Goal: Transaction & Acquisition: Purchase product/service

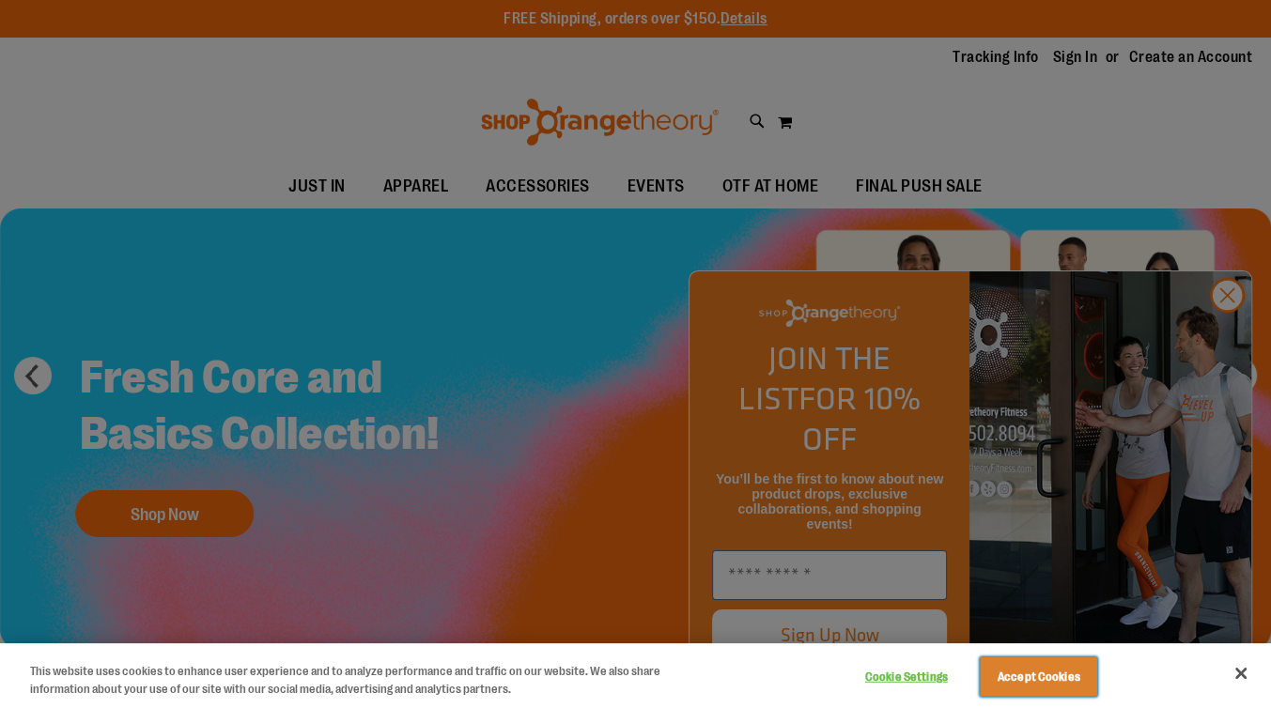
click at [1051, 685] on button "Accept Cookies" at bounding box center [1037, 676] width 117 height 39
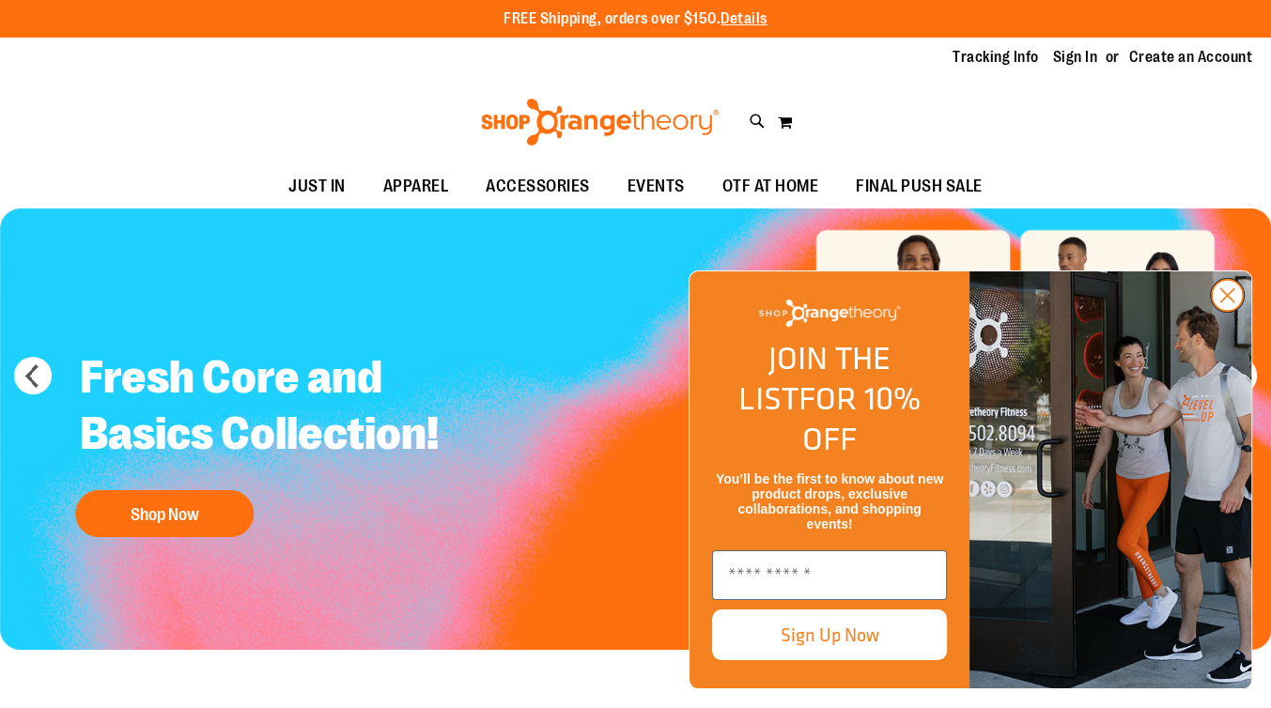
click at [1227, 311] on circle "Close dialog" at bounding box center [1226, 295] width 31 height 31
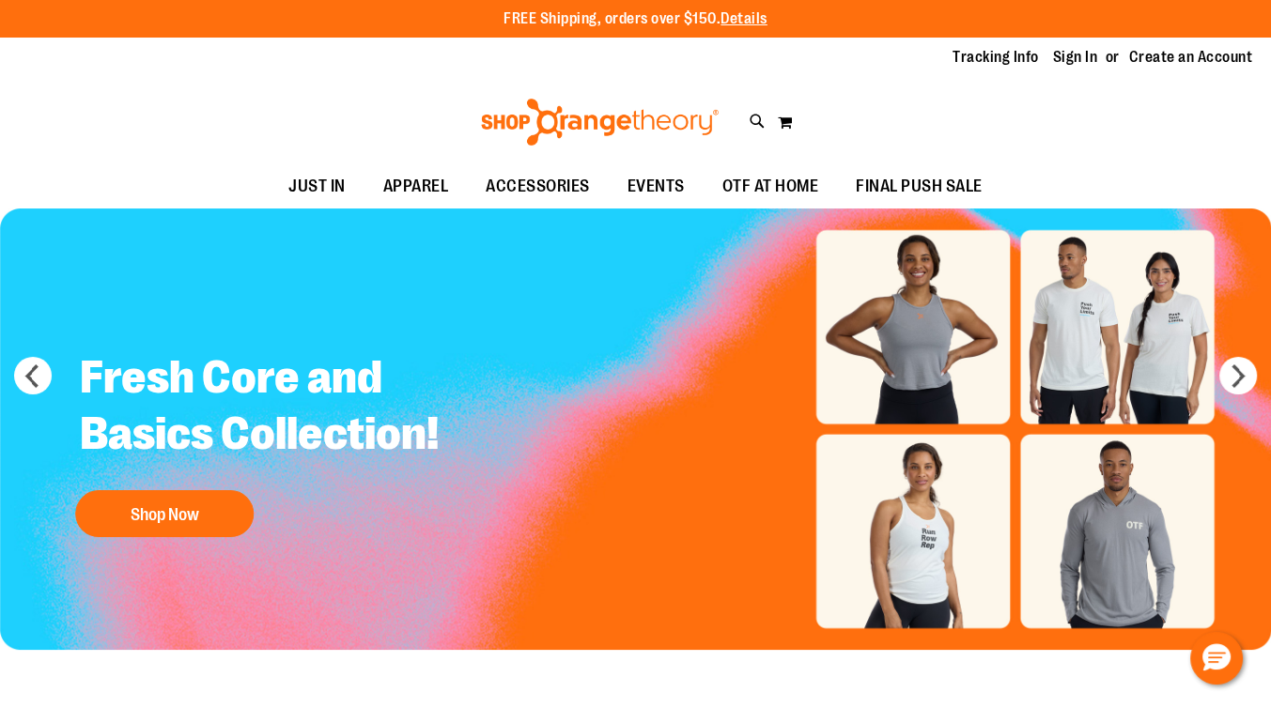
click at [1103, 53] on li "Sign In" at bounding box center [1084, 58] width 62 height 22
click at [1070, 55] on link "Sign In" at bounding box center [1075, 57] width 45 height 21
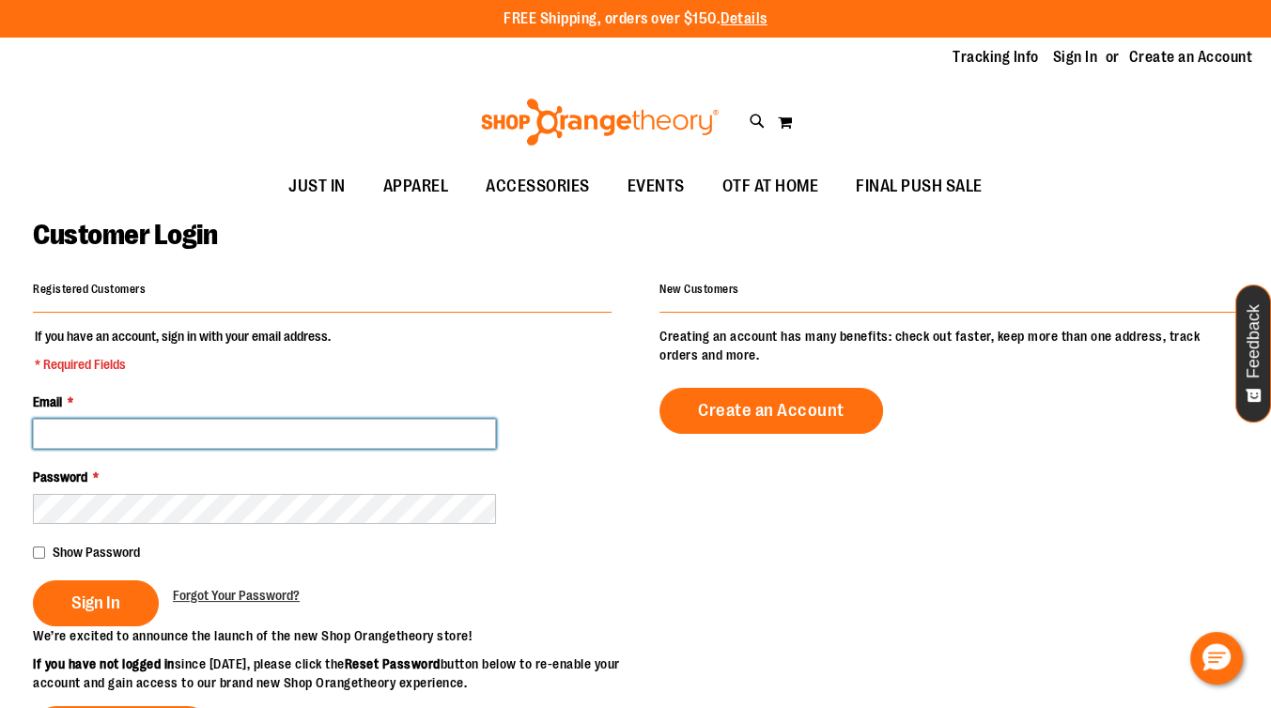
click at [166, 431] on input "Email *" at bounding box center [264, 434] width 463 height 30
type input "**********"
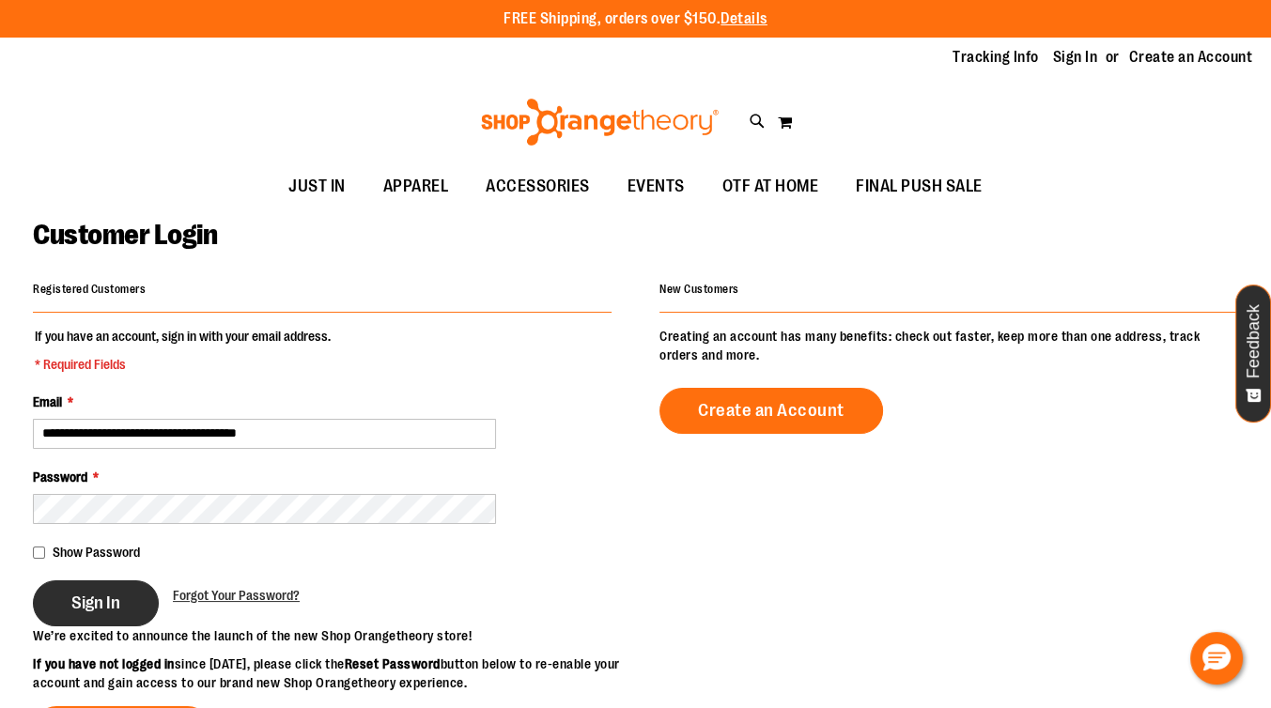
click at [94, 593] on span "Sign In" at bounding box center [95, 603] width 49 height 21
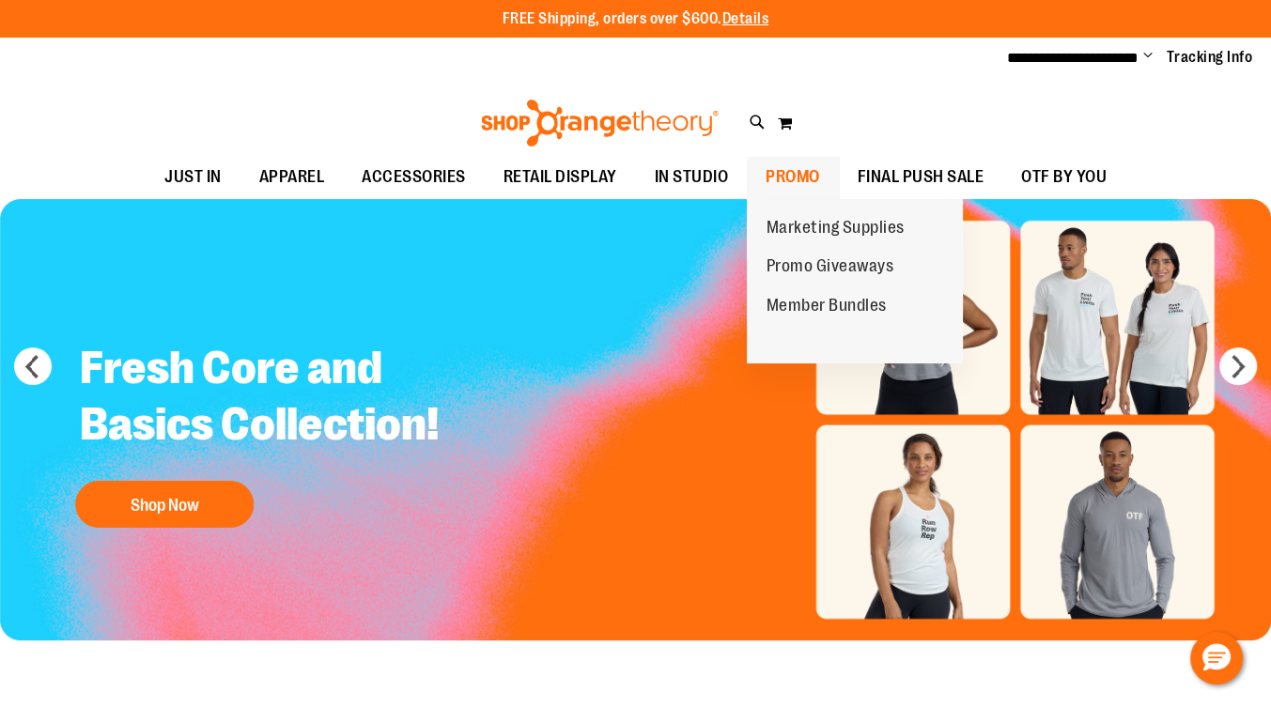
click at [784, 172] on span "PROMO" at bounding box center [792, 177] width 54 height 42
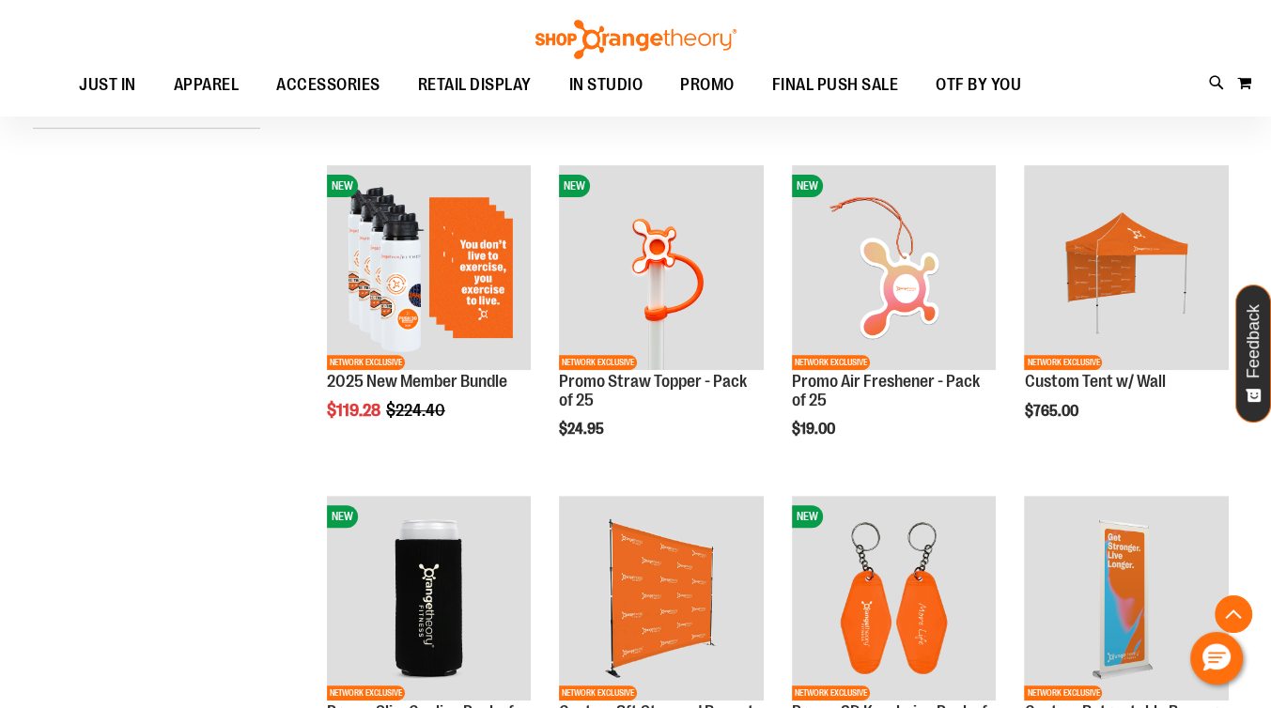
scroll to position [563, 0]
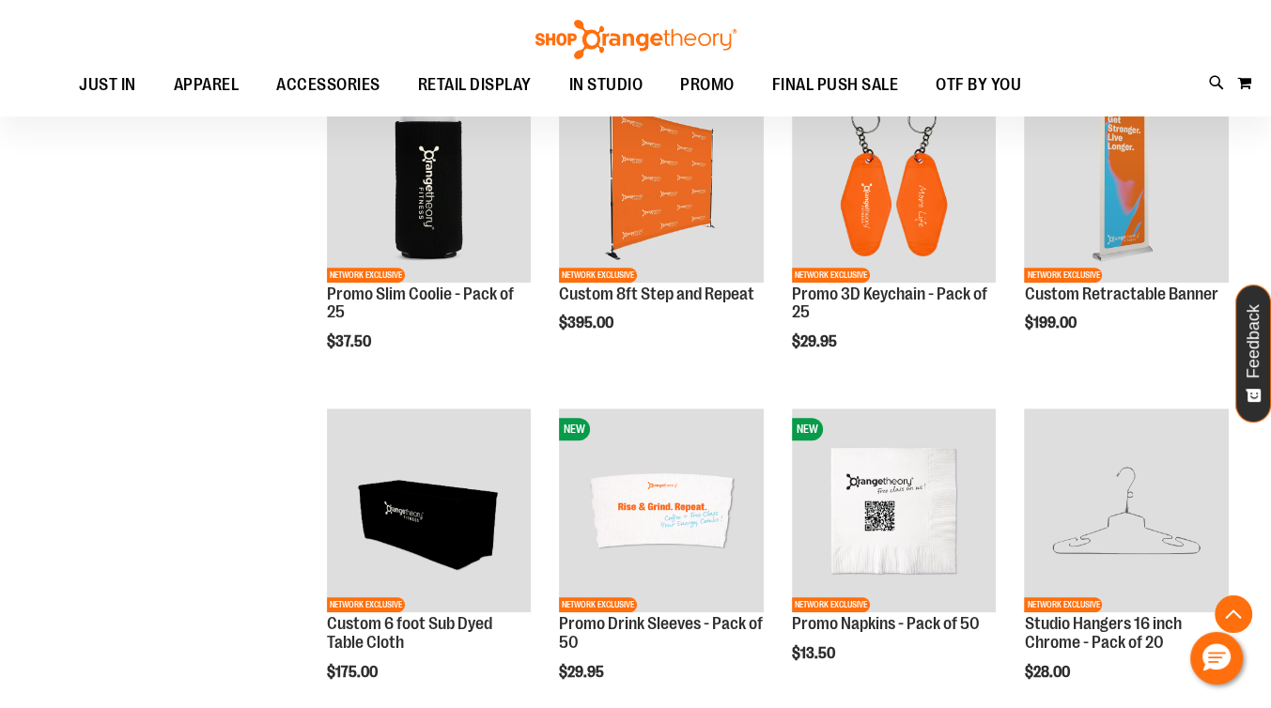
scroll to position [1033, 0]
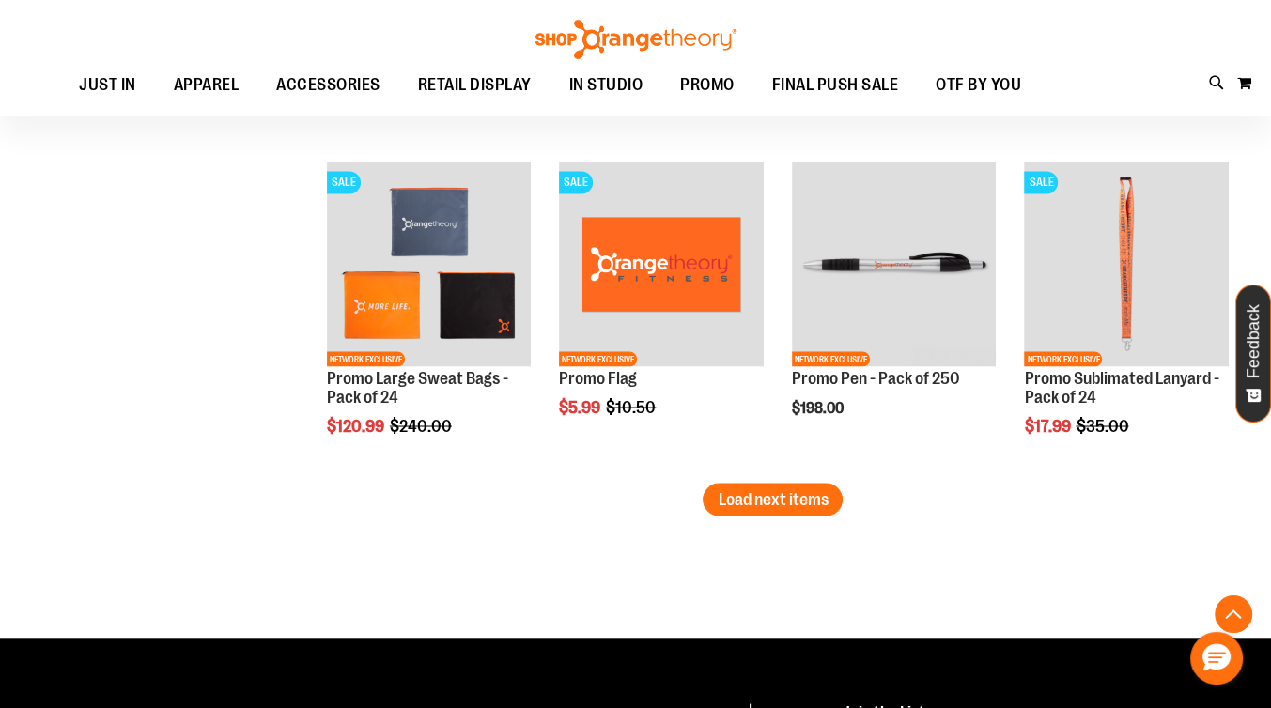
scroll to position [2911, 0]
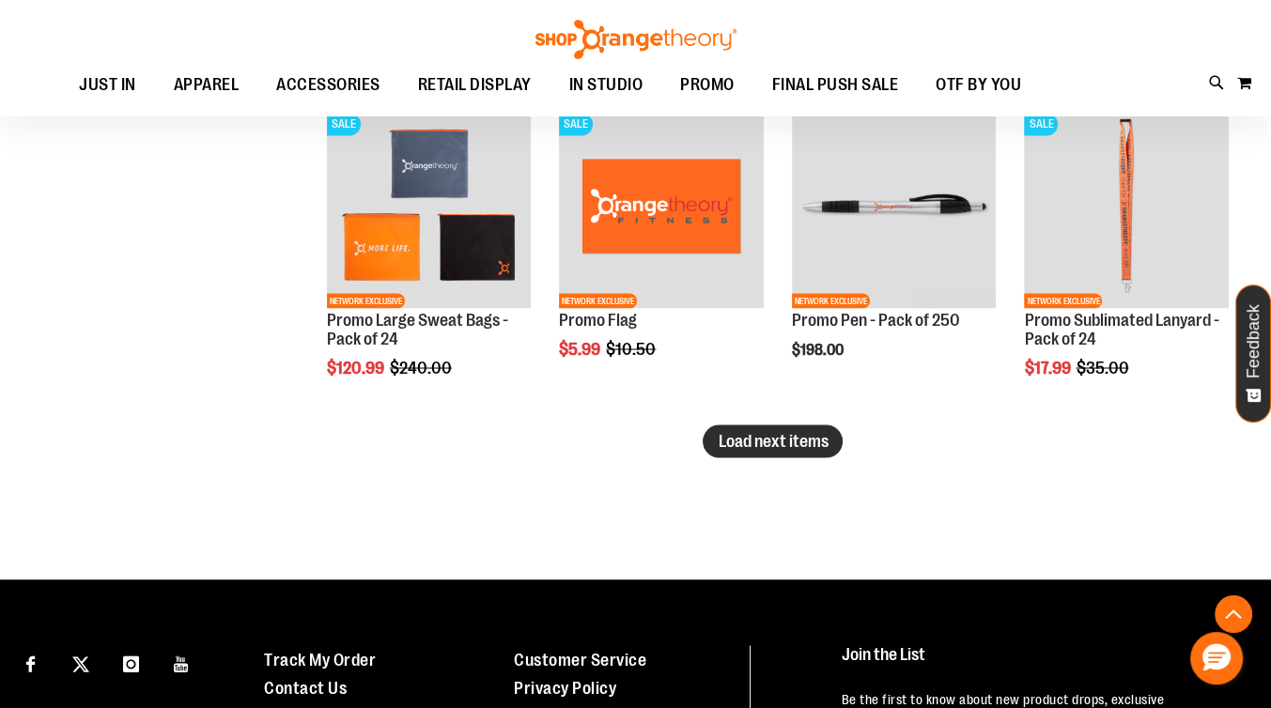
click at [763, 433] on span "Load next items" at bounding box center [772, 440] width 110 height 19
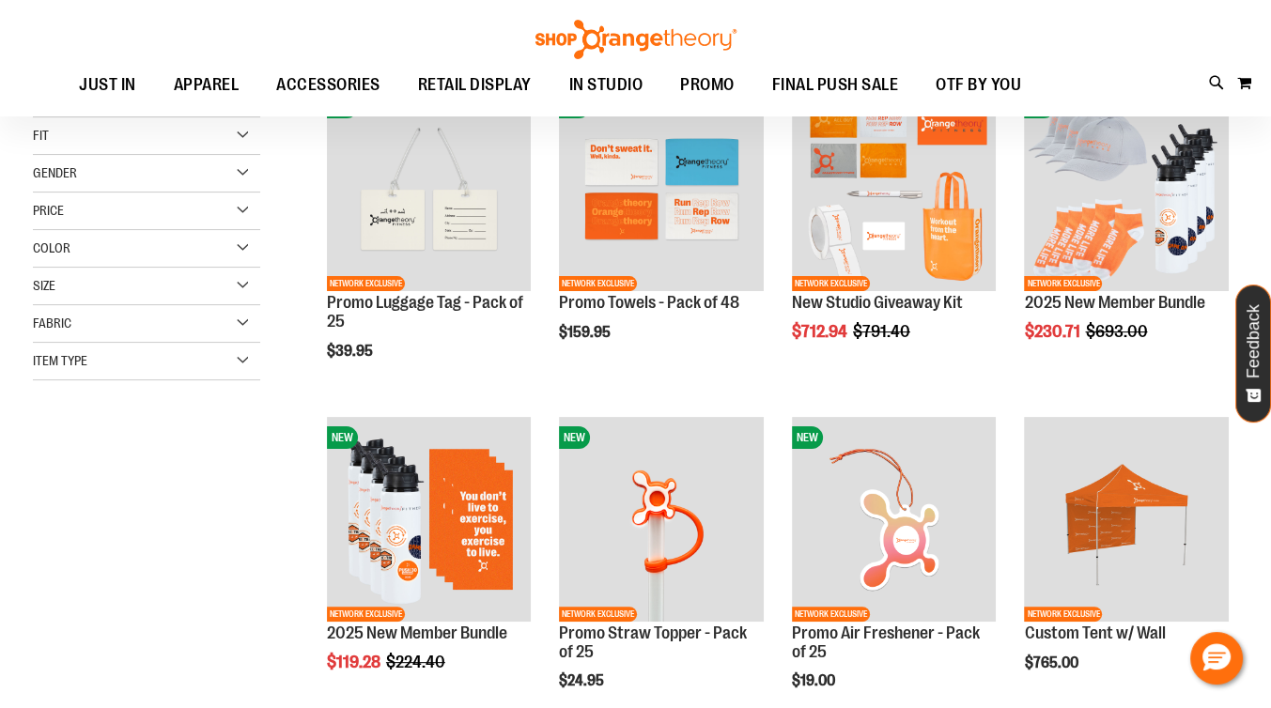
scroll to position [282, 0]
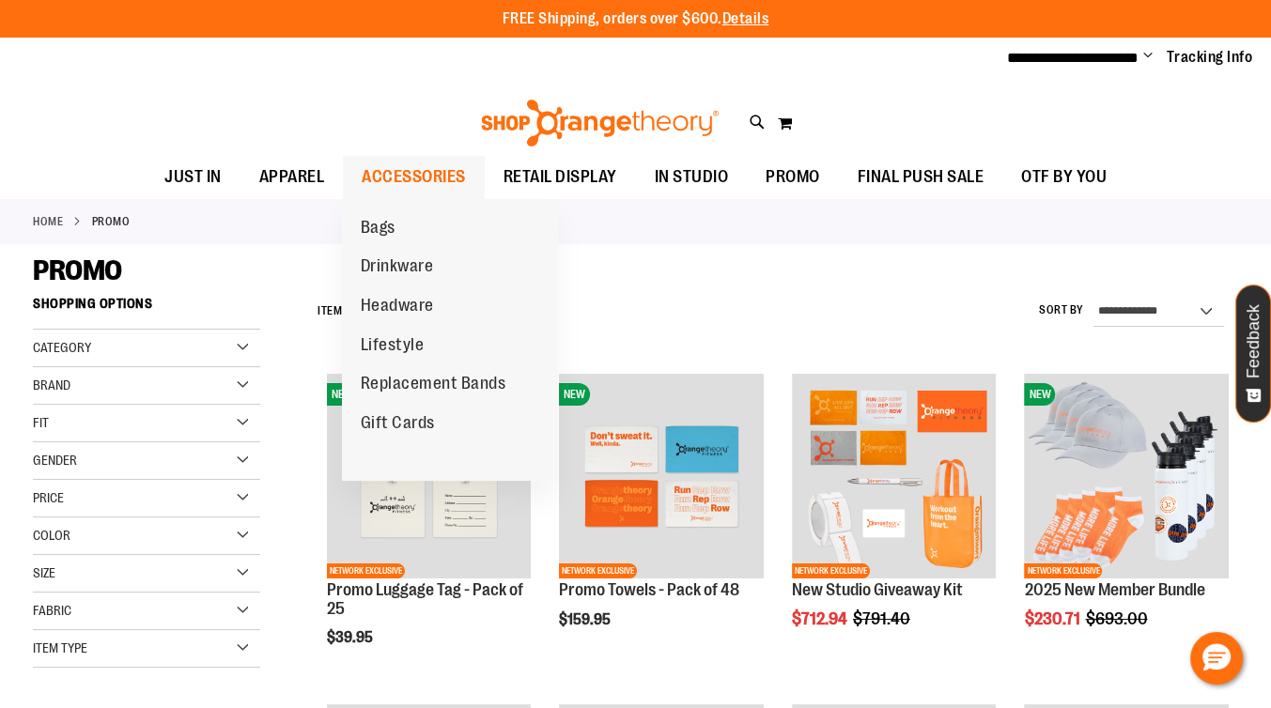
click at [431, 175] on span "ACCESSORIES" at bounding box center [414, 177] width 104 height 42
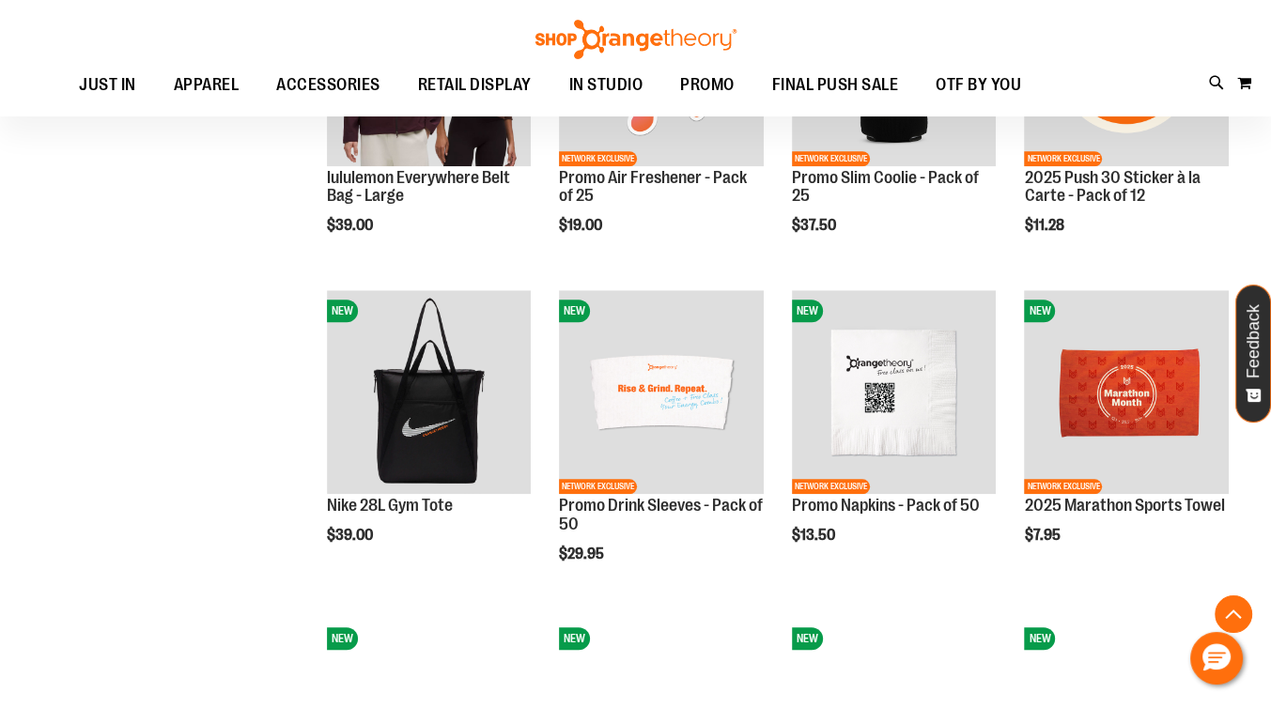
scroll to position [1409, 0]
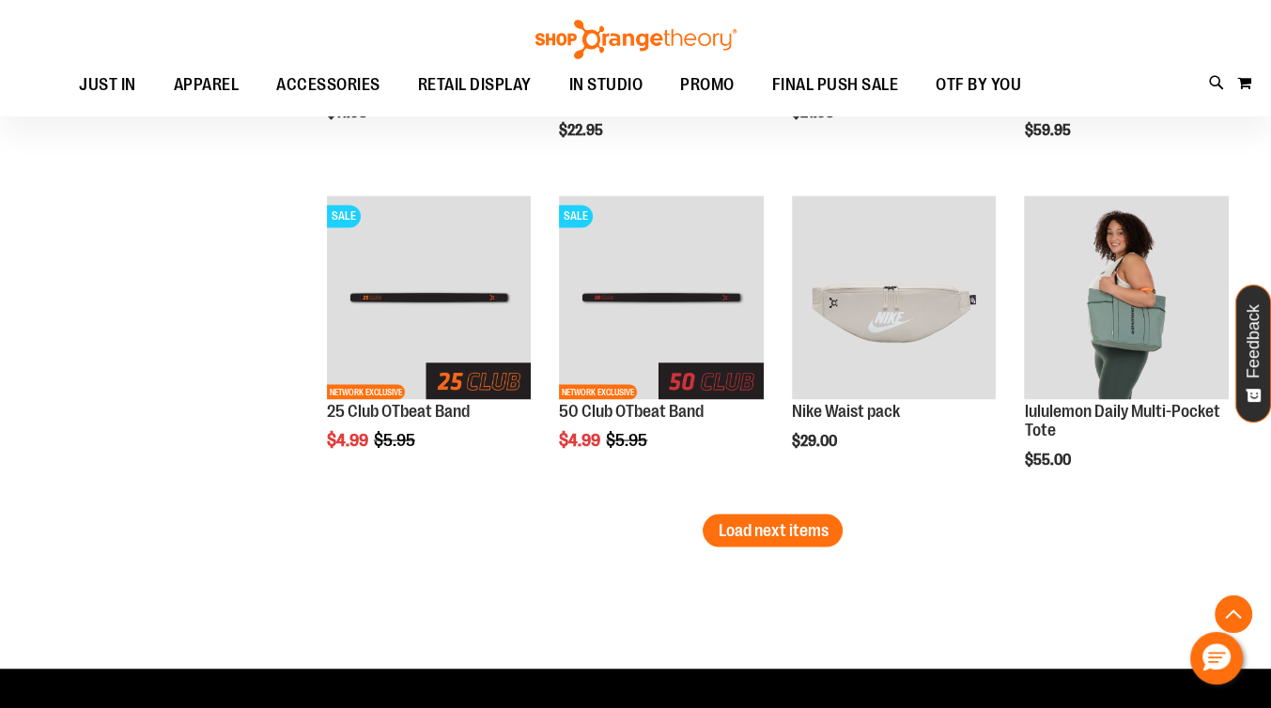
scroll to position [2817, 0]
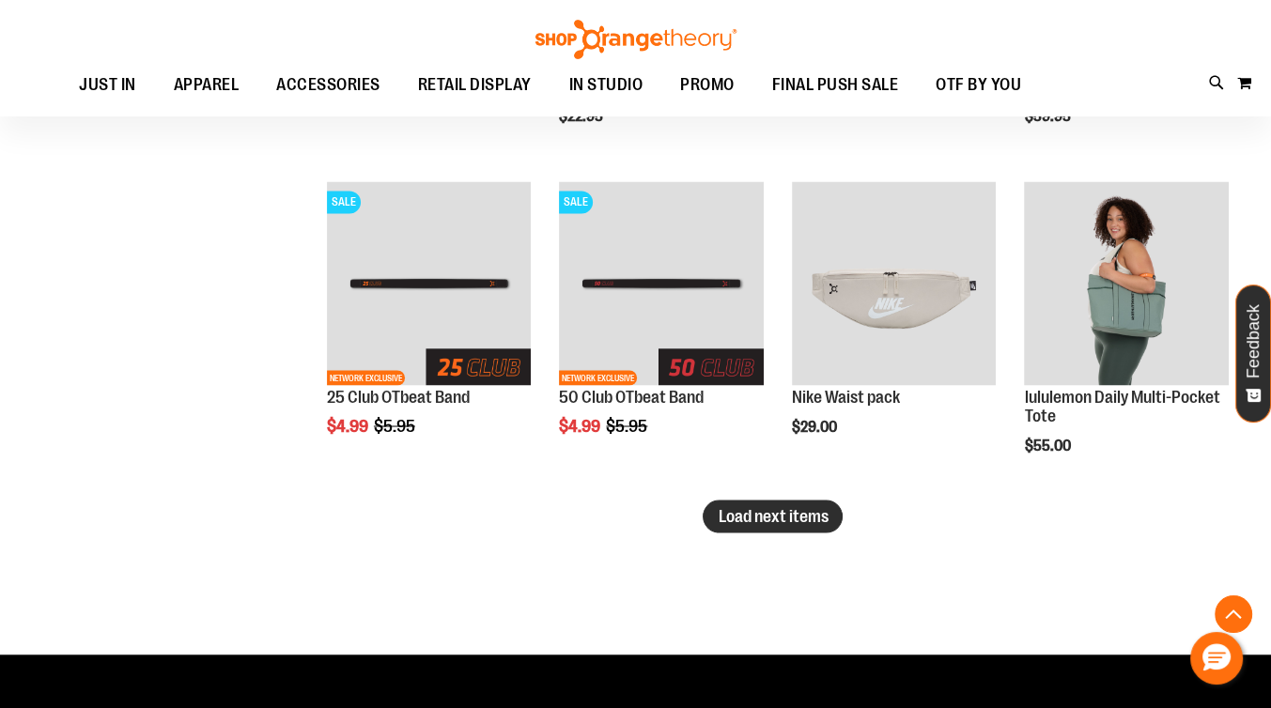
click at [768, 517] on span "Load next items" at bounding box center [772, 515] width 110 height 19
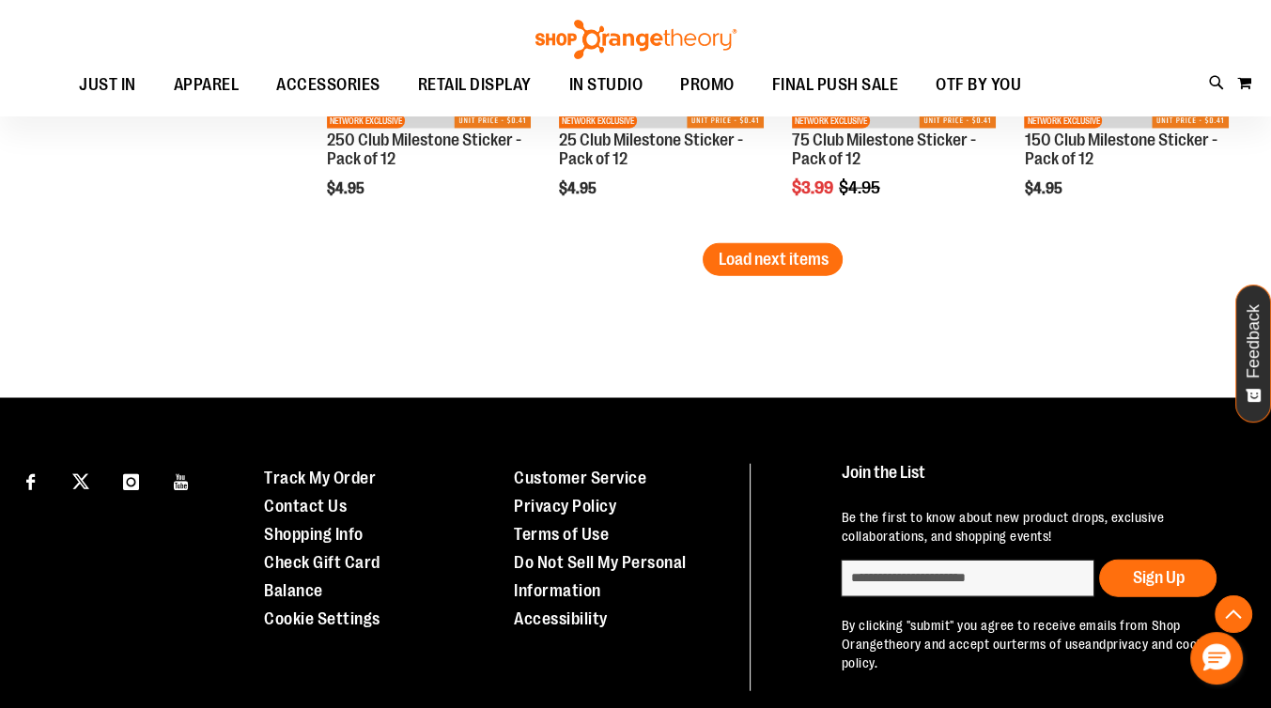
scroll to position [4132, 0]
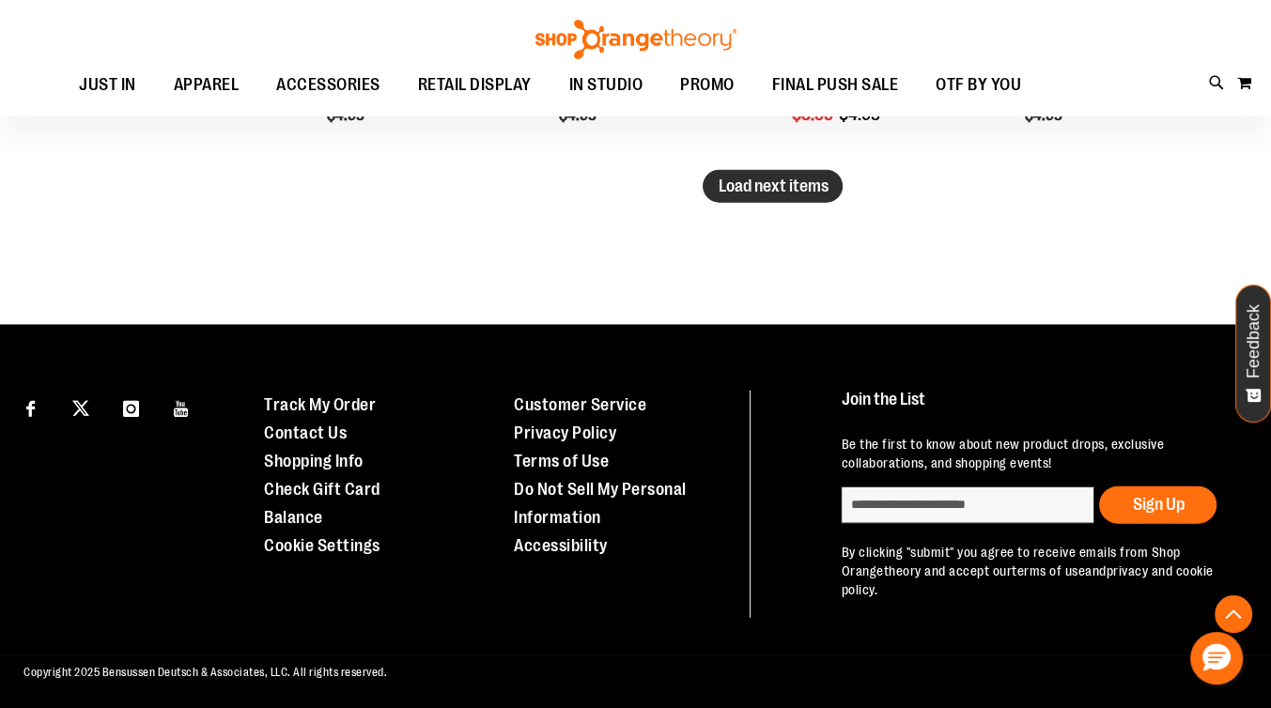
click at [770, 190] on span "Load next items" at bounding box center [772, 186] width 110 height 19
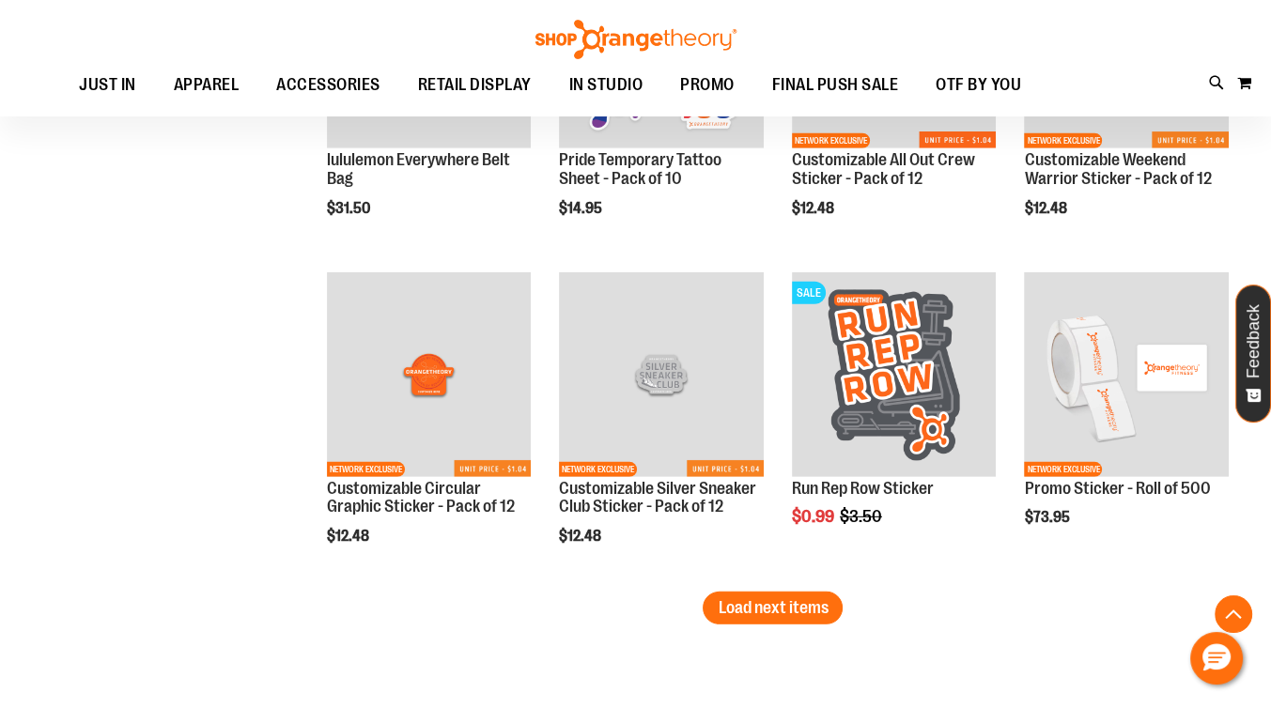
scroll to position [4789, 0]
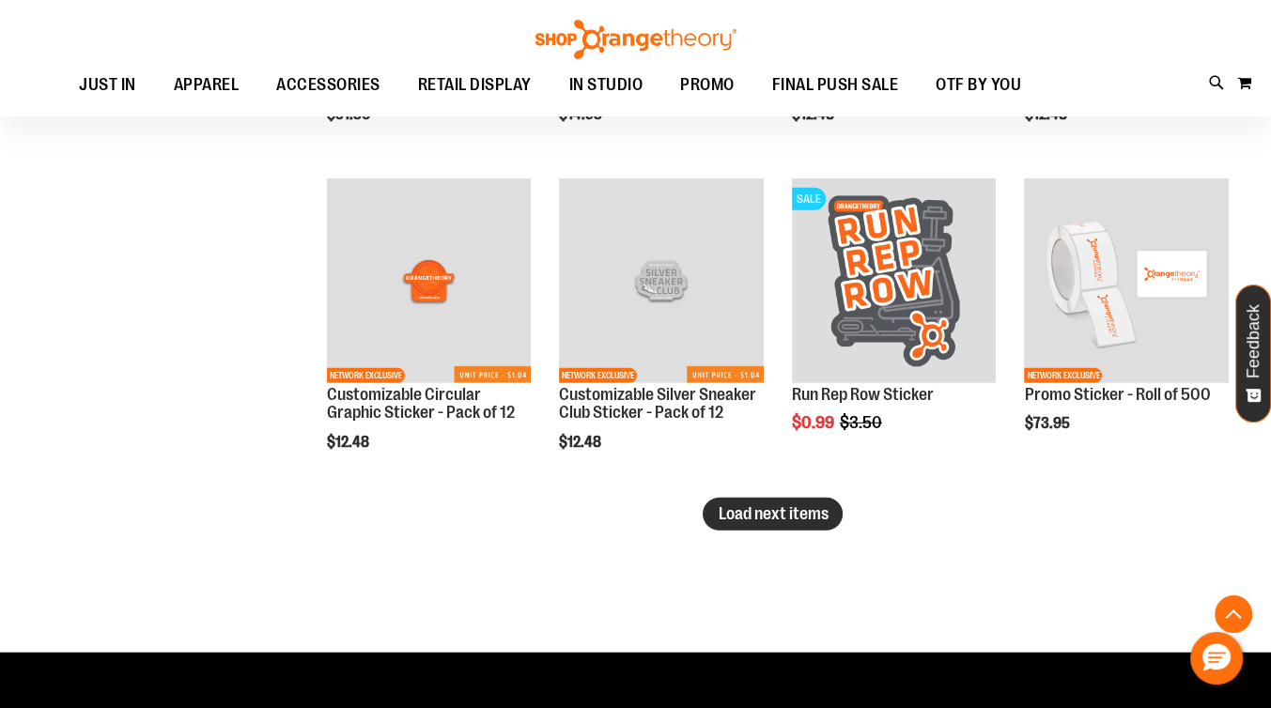
click at [785, 513] on span "Load next items" at bounding box center [772, 513] width 110 height 19
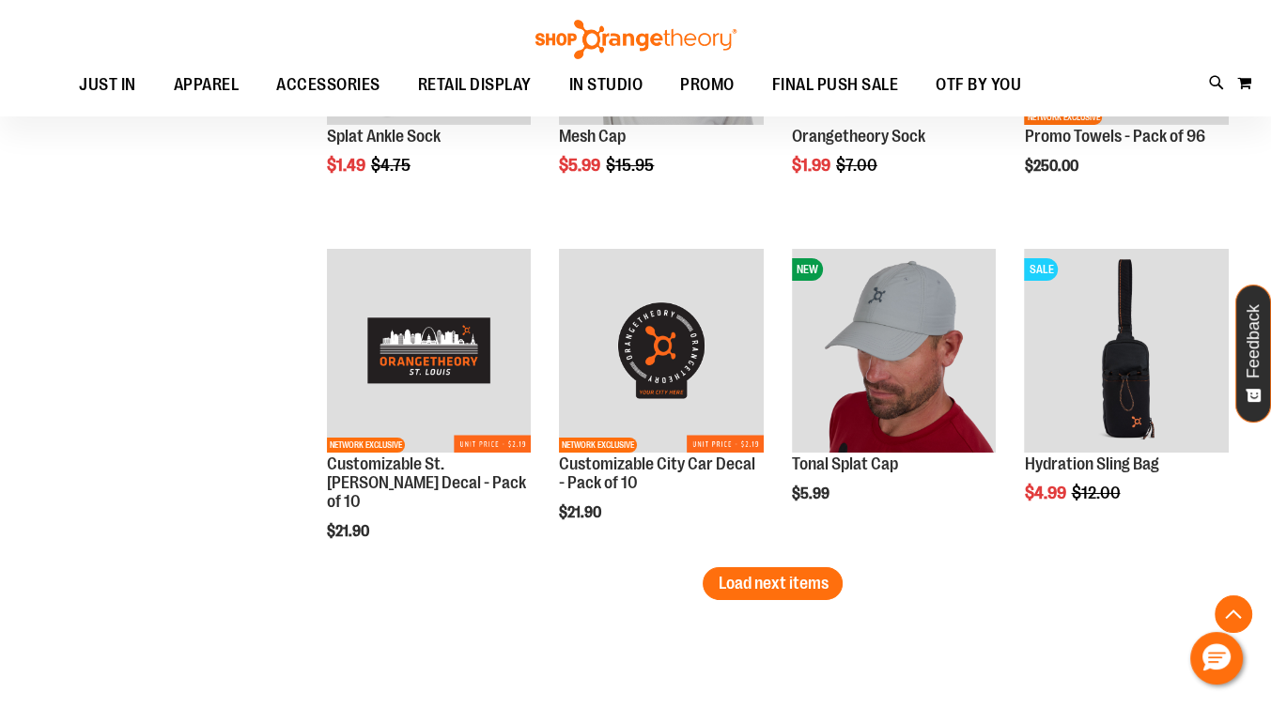
scroll to position [5729, 0]
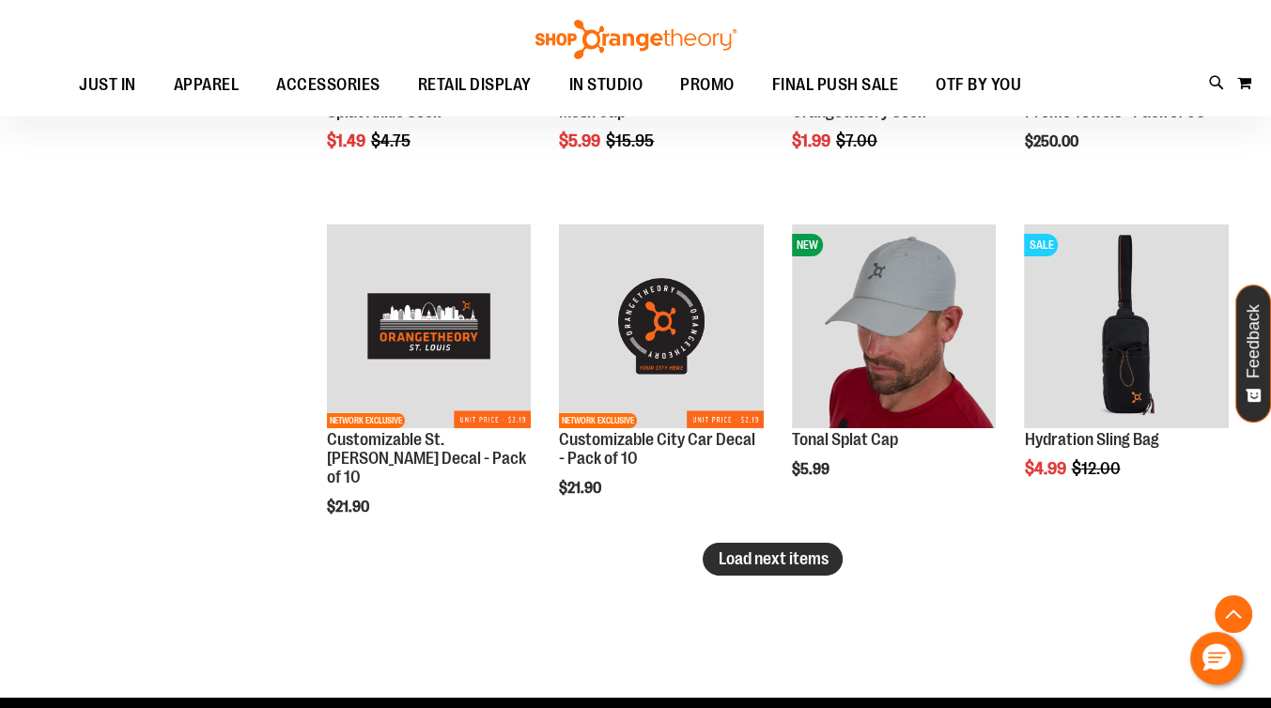
click at [773, 563] on span "Load next items" at bounding box center [772, 558] width 110 height 19
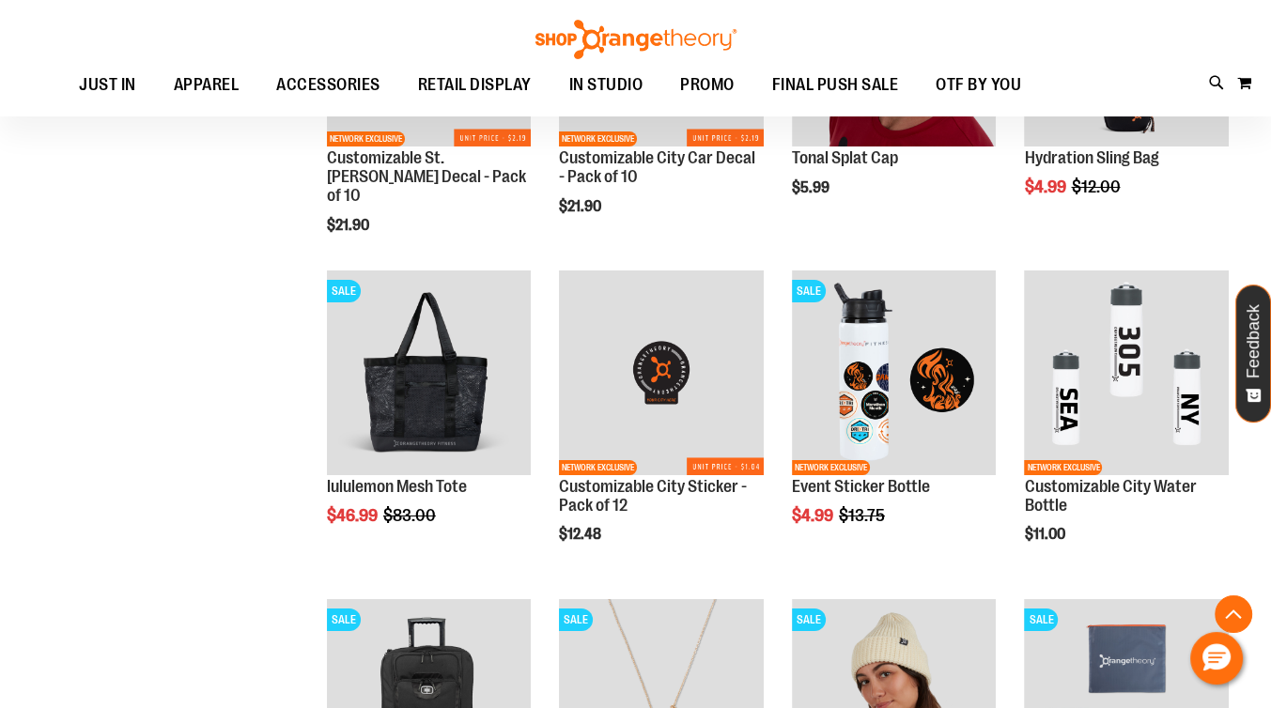
scroll to position [6104, 0]
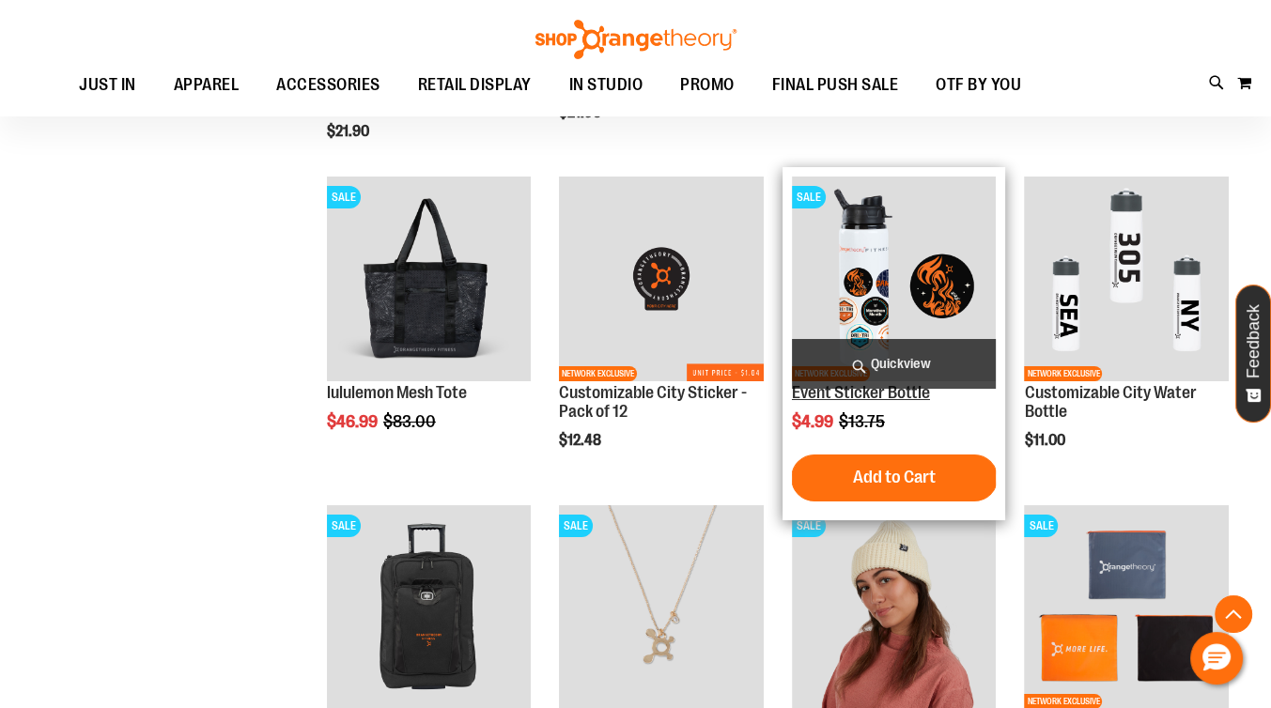
click at [847, 393] on link "Event Sticker Bottle" at bounding box center [861, 392] width 138 height 19
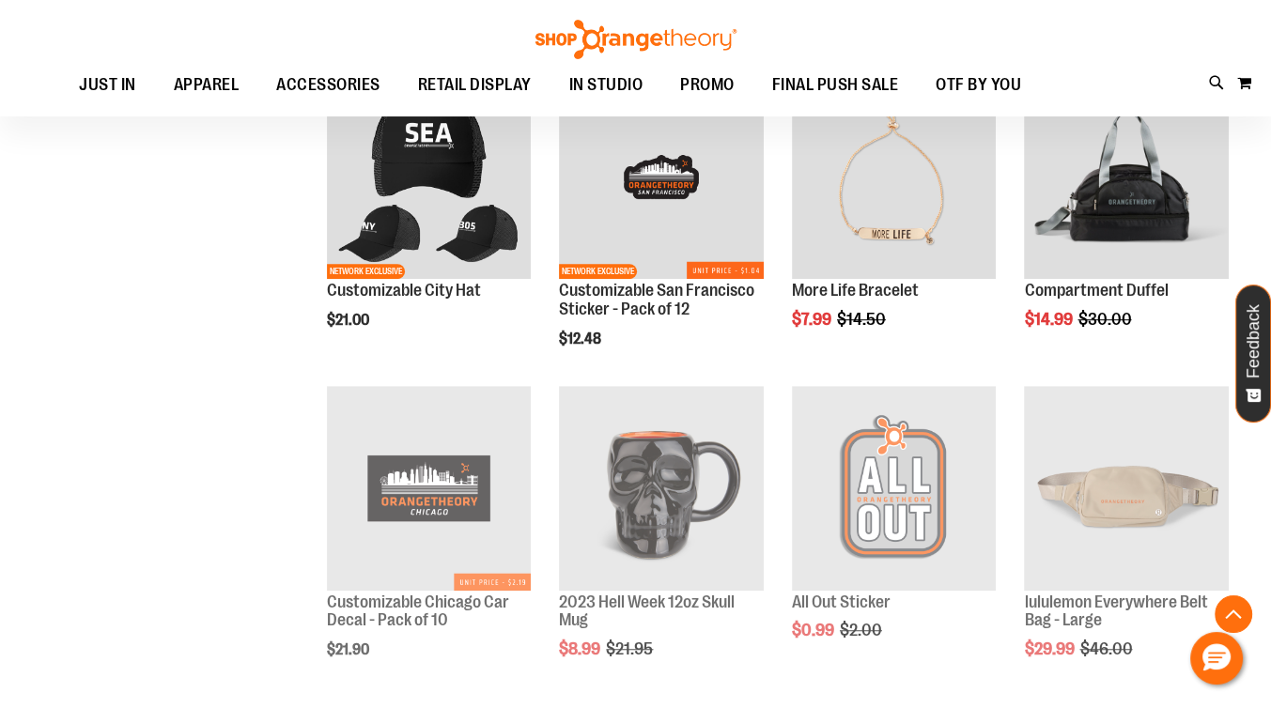
scroll to position [958, 0]
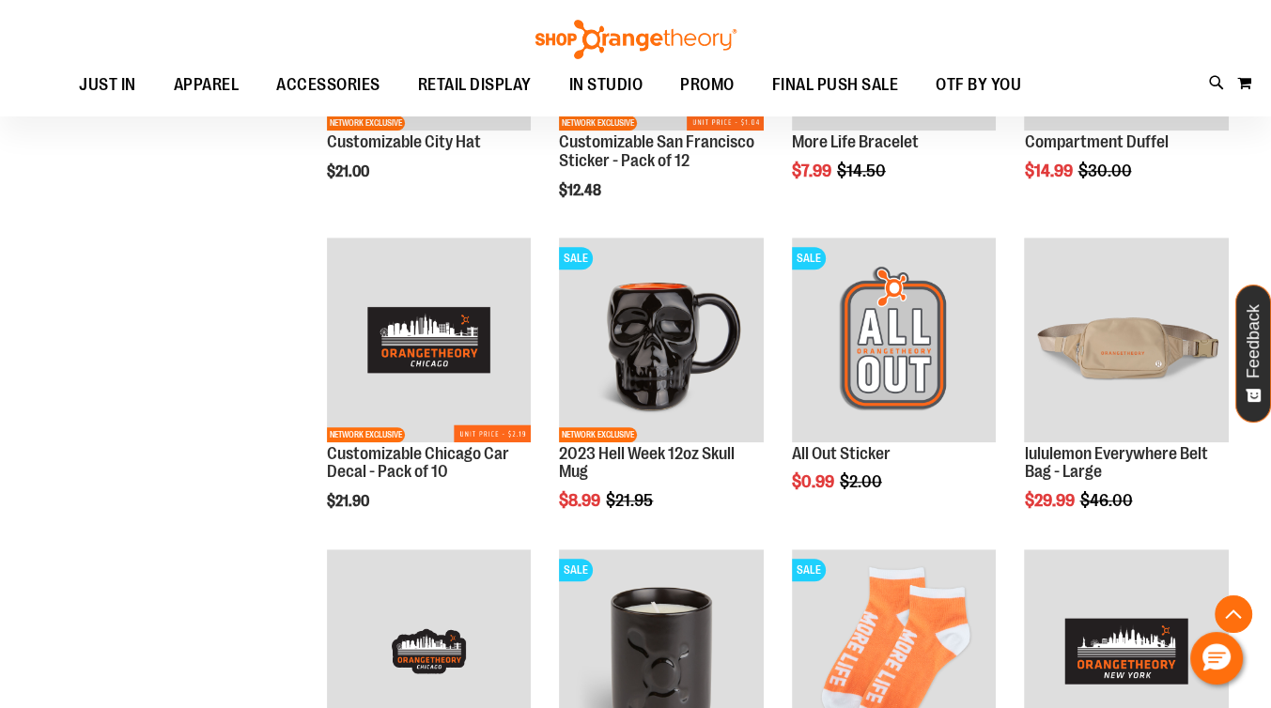
scroll to position [1146, 0]
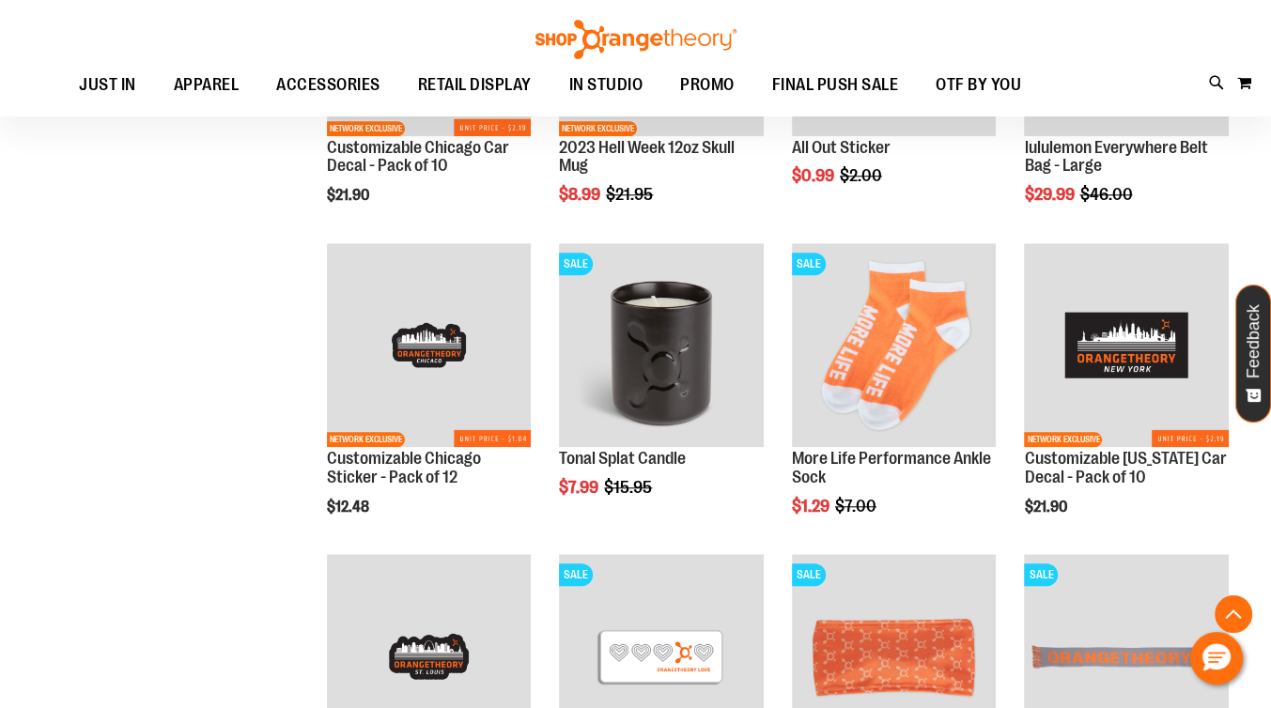
scroll to position [1427, 0]
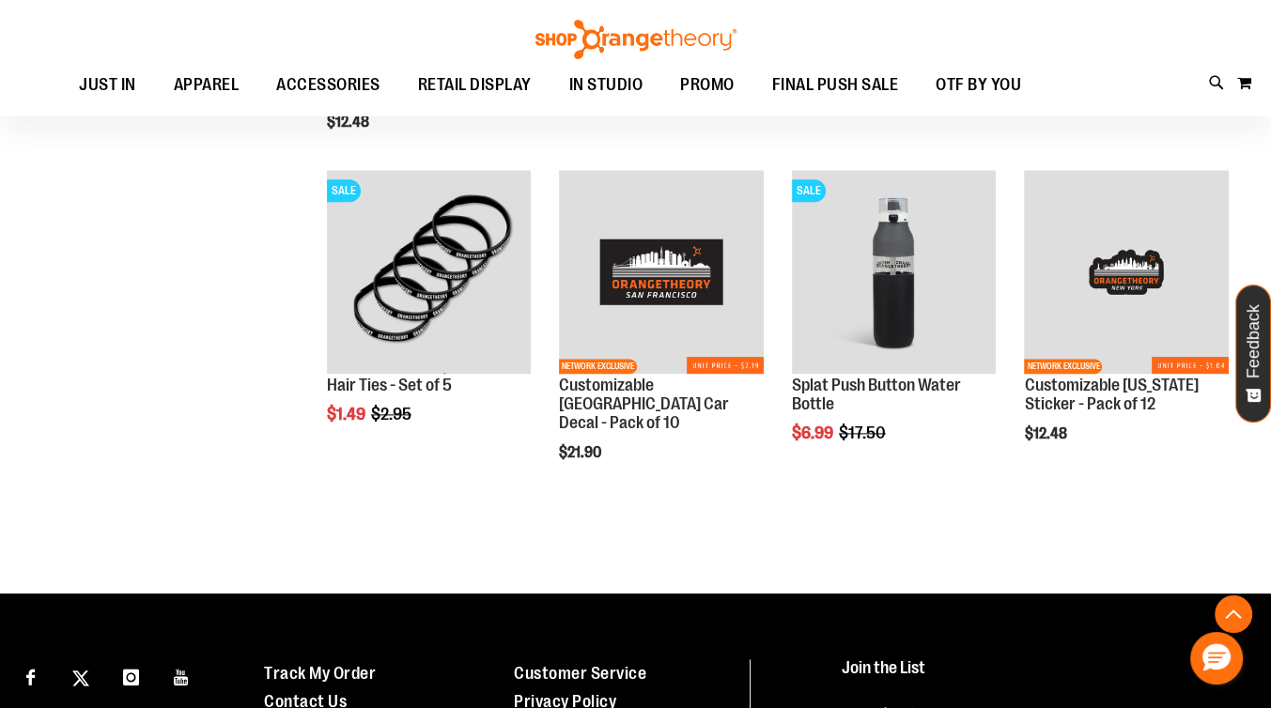
scroll to position [2085, 0]
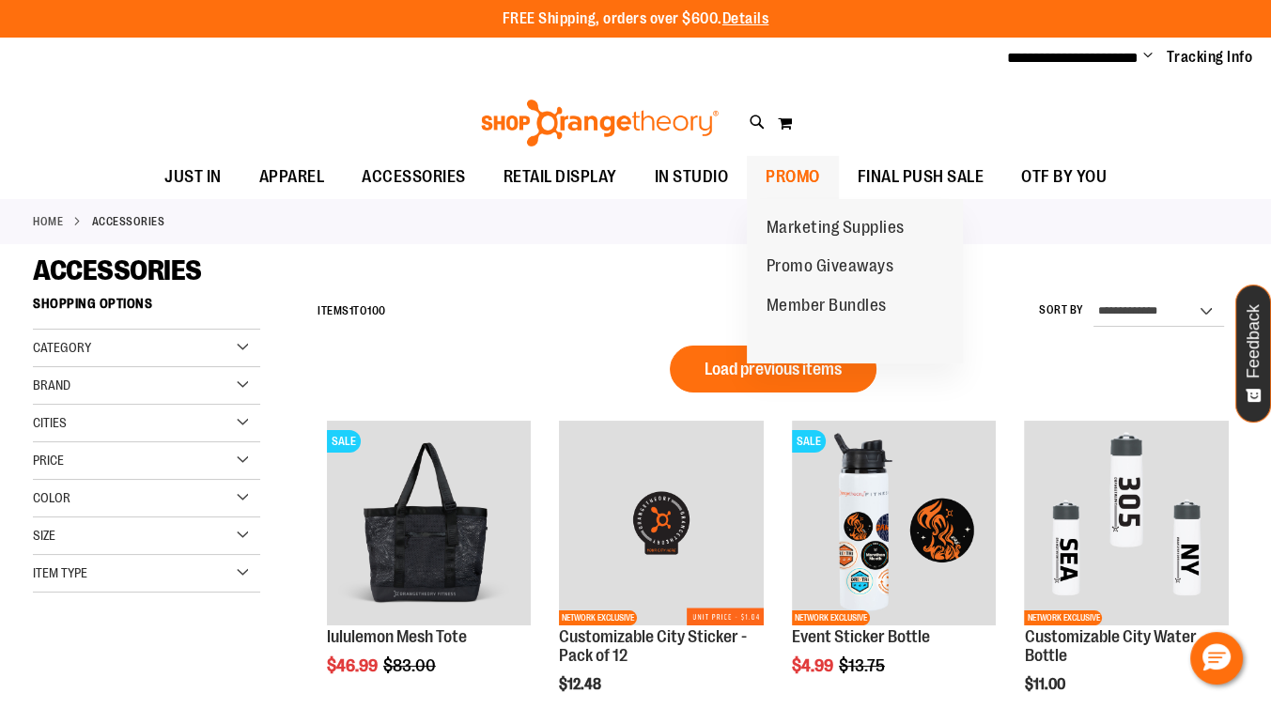
click at [789, 180] on span "PROMO" at bounding box center [792, 177] width 54 height 42
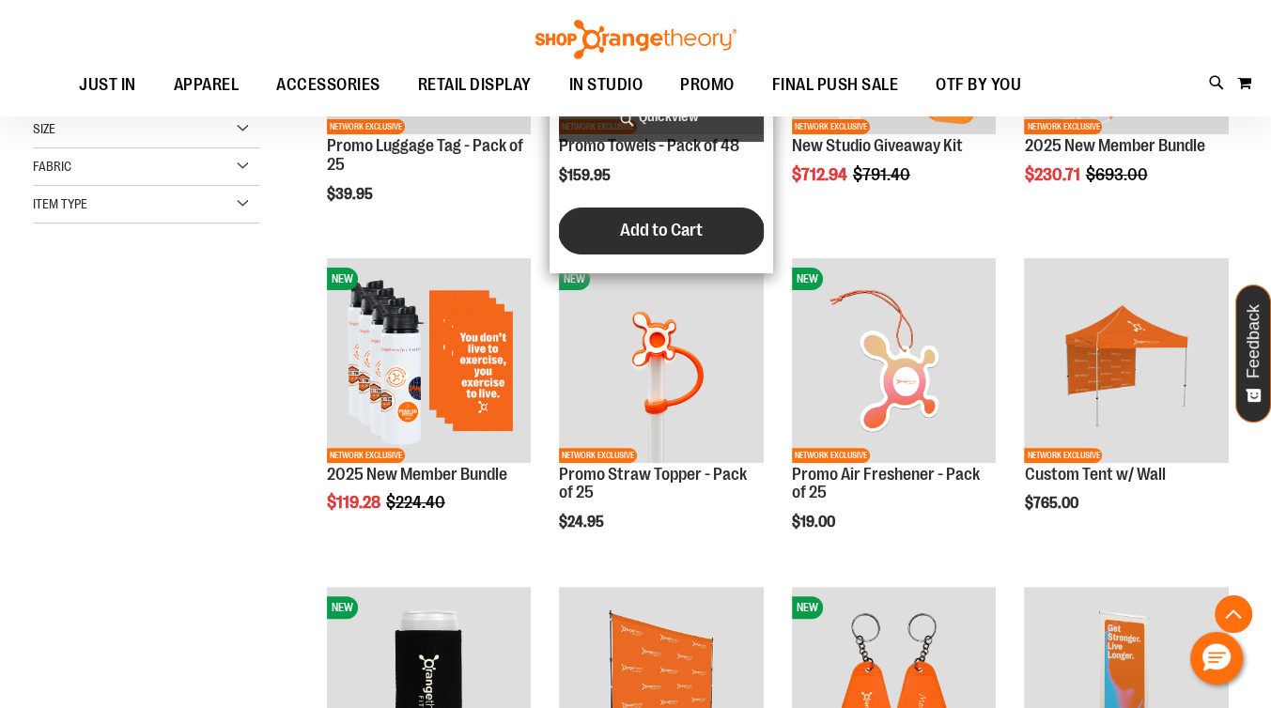
scroll to position [470, 0]
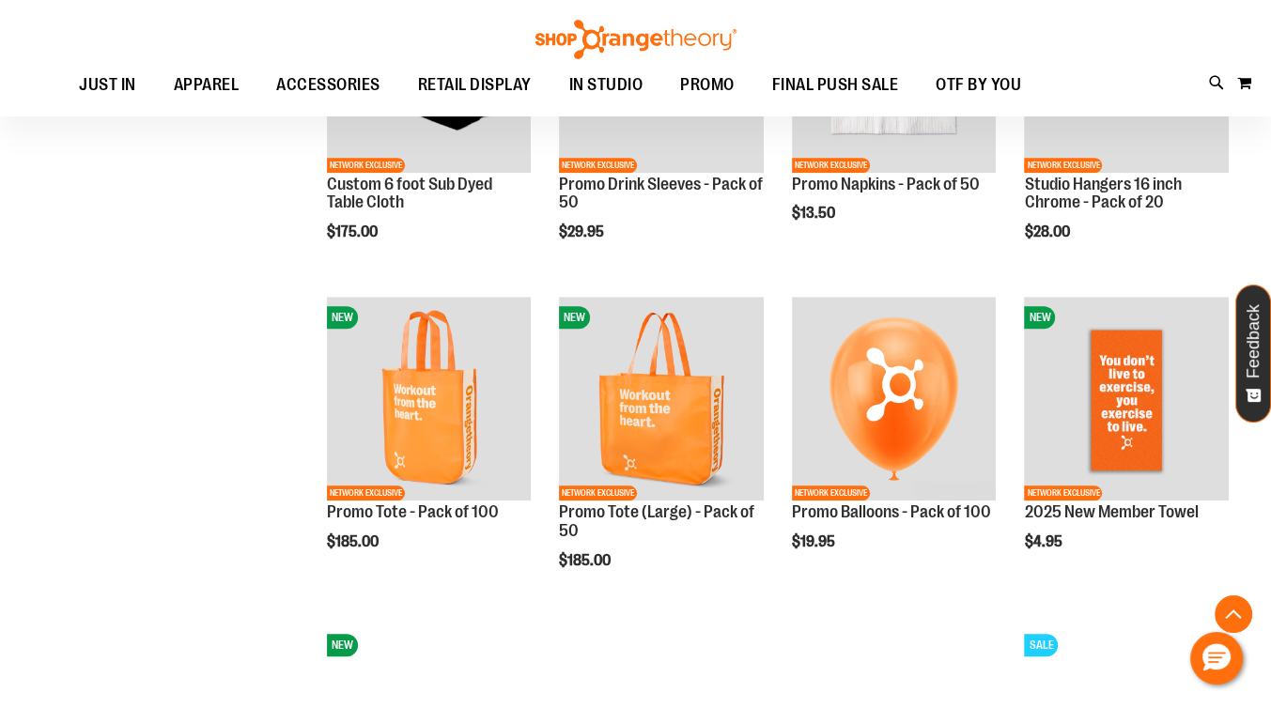
scroll to position [1409, 0]
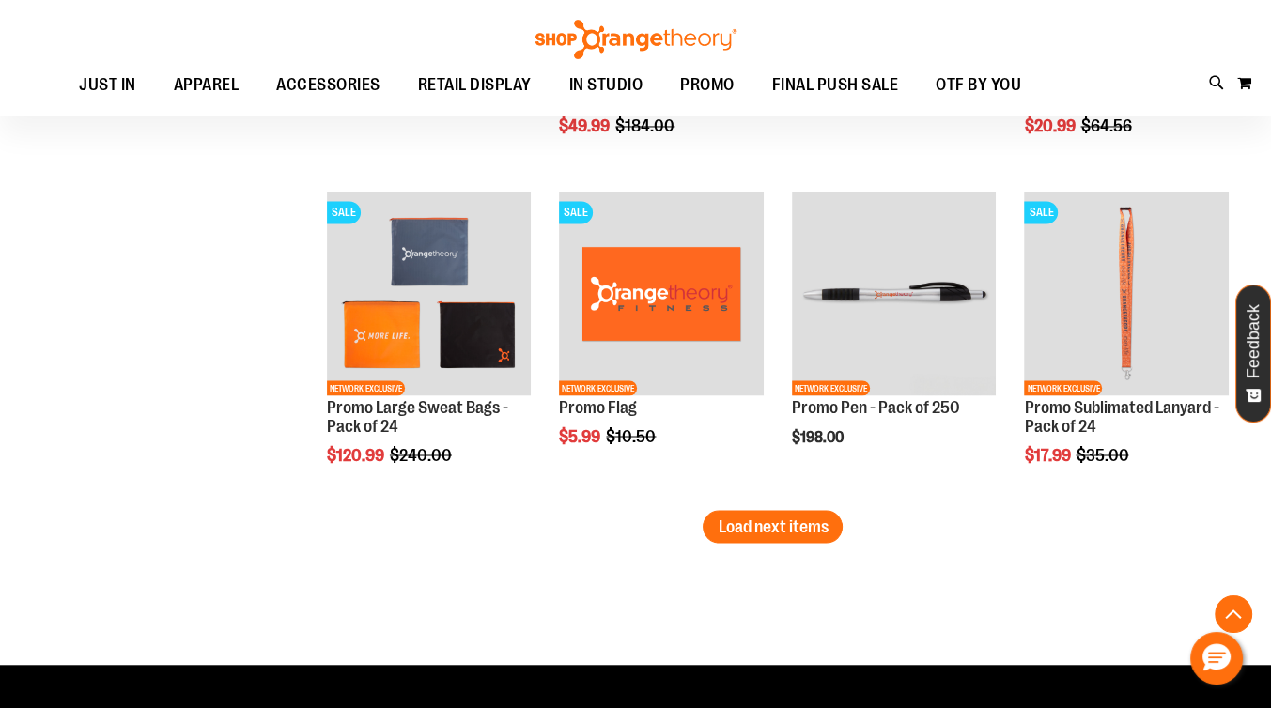
scroll to position [2817, 0]
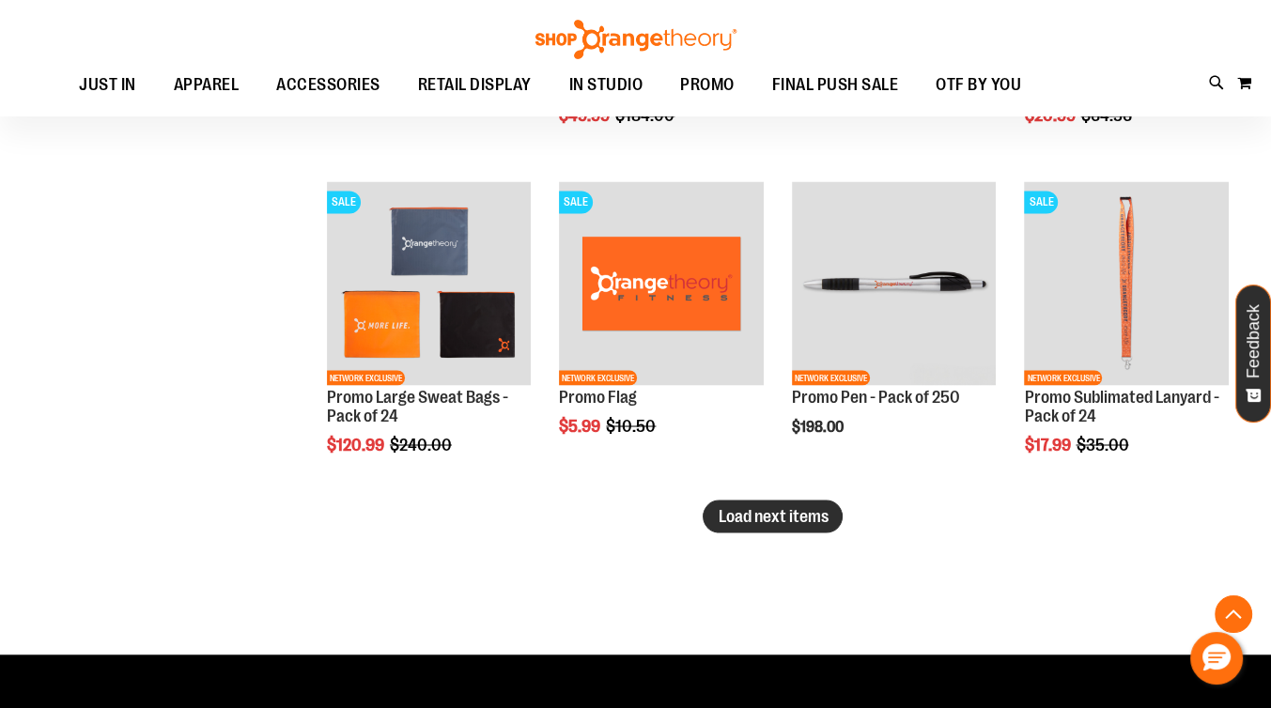
click at [753, 510] on span "Load next items" at bounding box center [772, 515] width 110 height 19
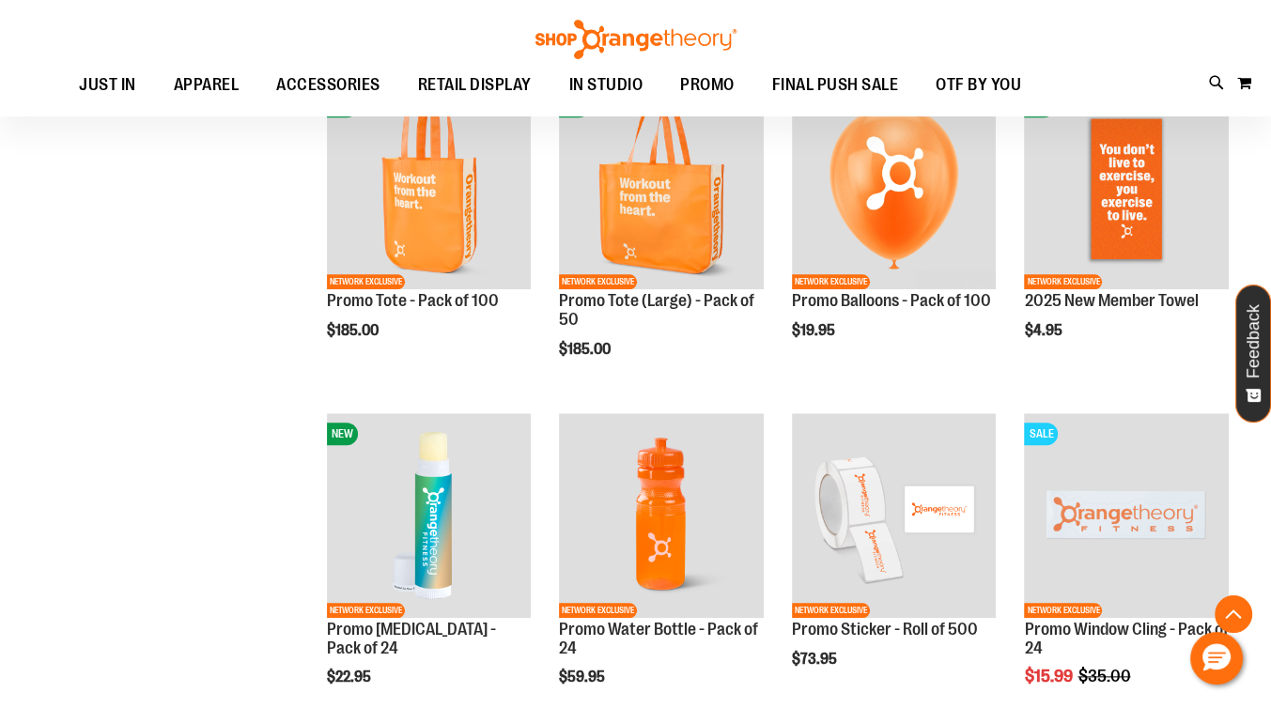
scroll to position [1596, 0]
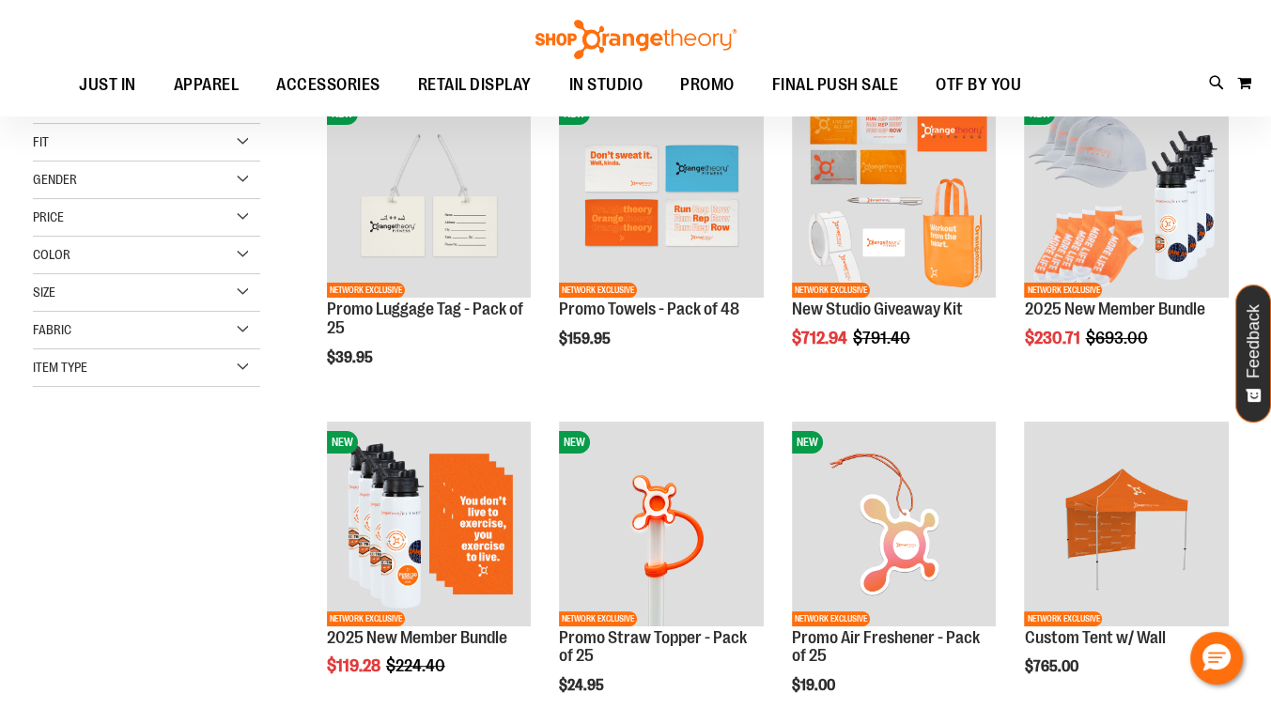
scroll to position [282, 0]
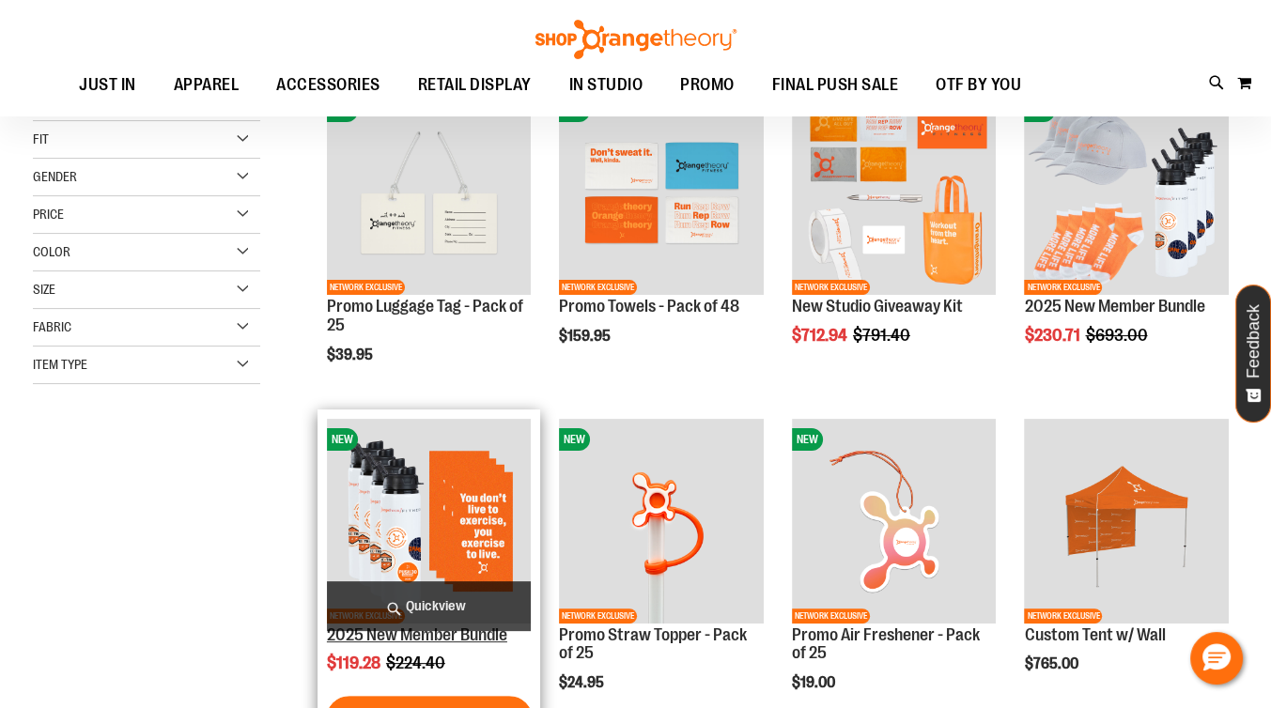
click at [394, 635] on link "2025 New Member Bundle" at bounding box center [417, 634] width 180 height 19
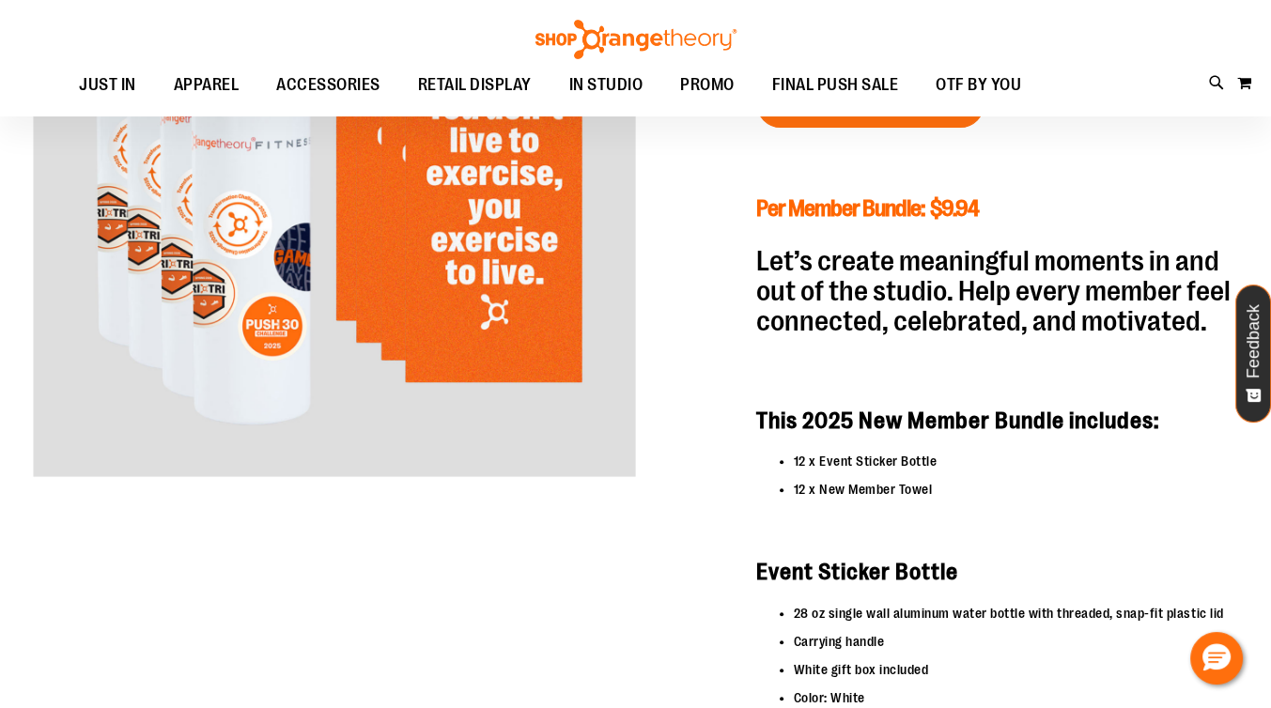
scroll to position [188, 0]
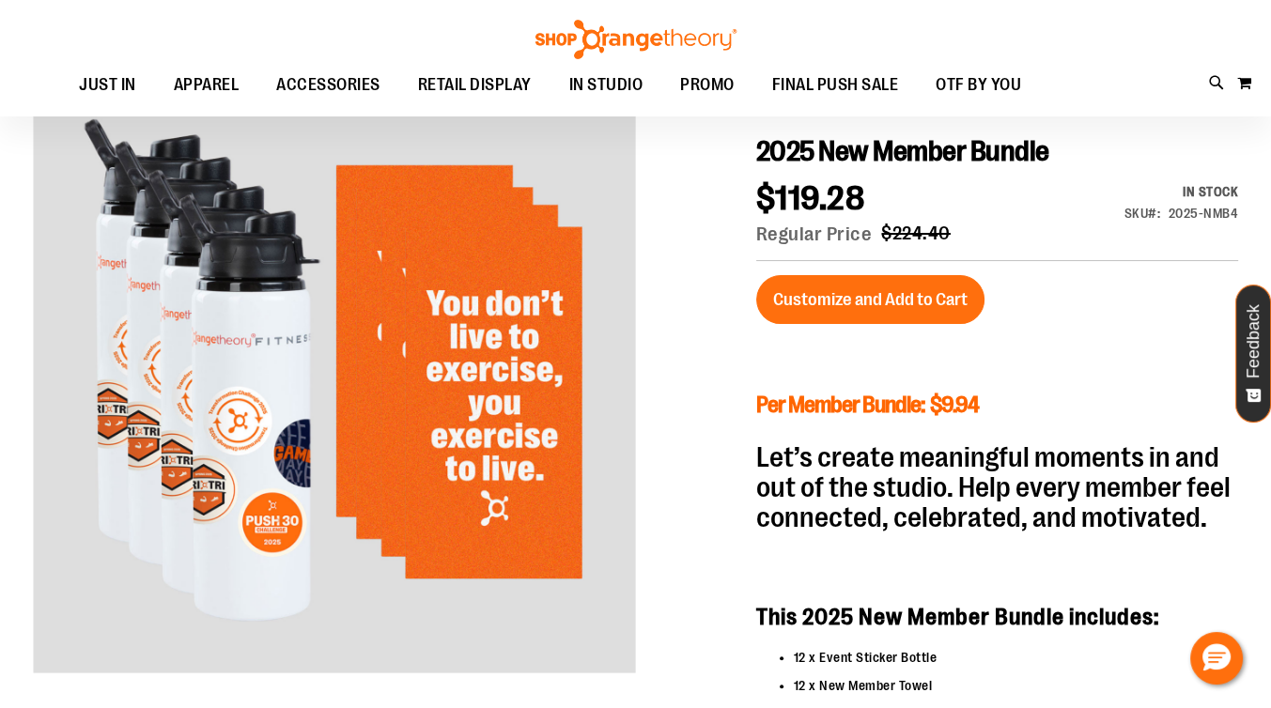
click at [680, 557] on div at bounding box center [635, 664] width 1205 height 1180
